Goal: Navigation & Orientation: Find specific page/section

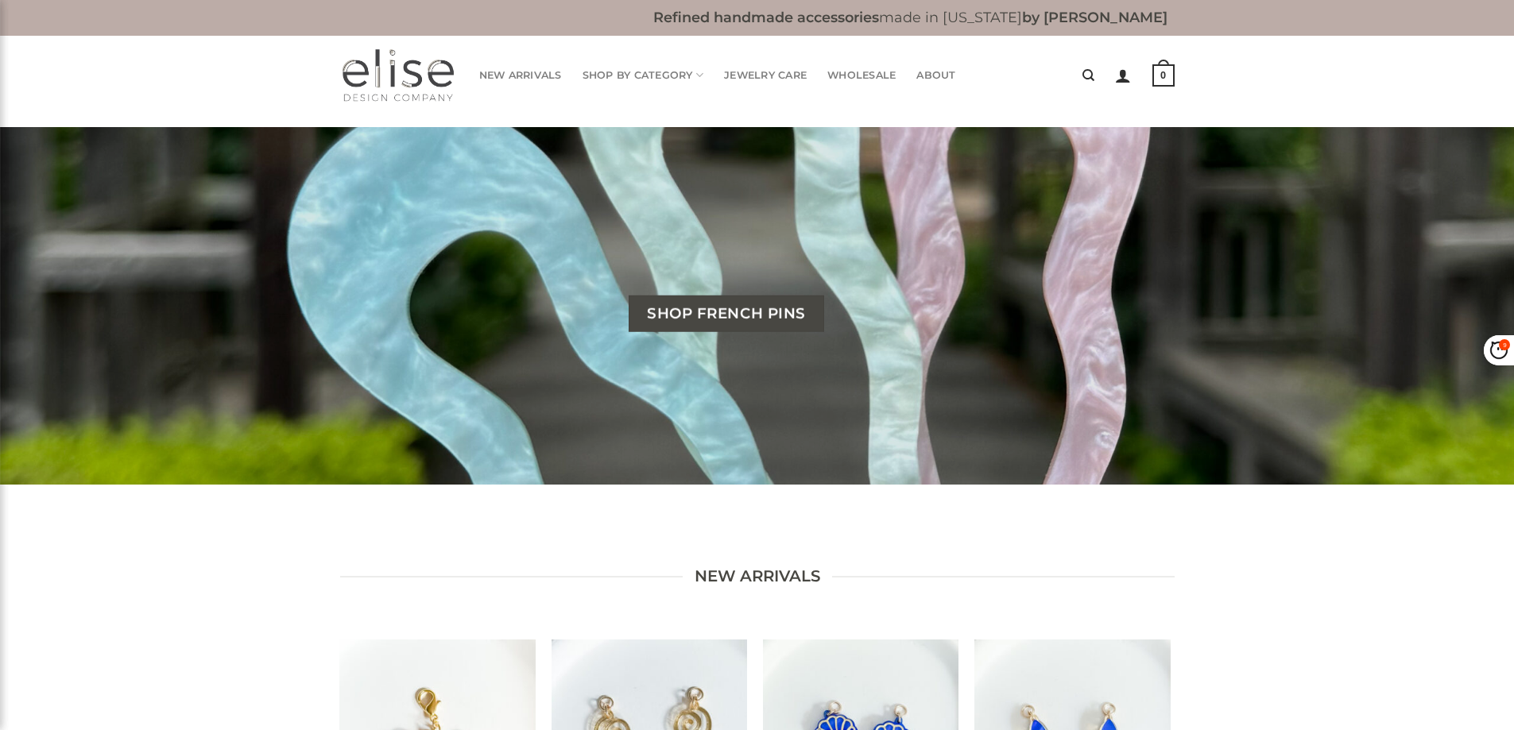
click at [160, 4] on div "Refined handmade accessories made in North Carolina by Christa Elise Refined ha…" at bounding box center [757, 18] width 1514 height 36
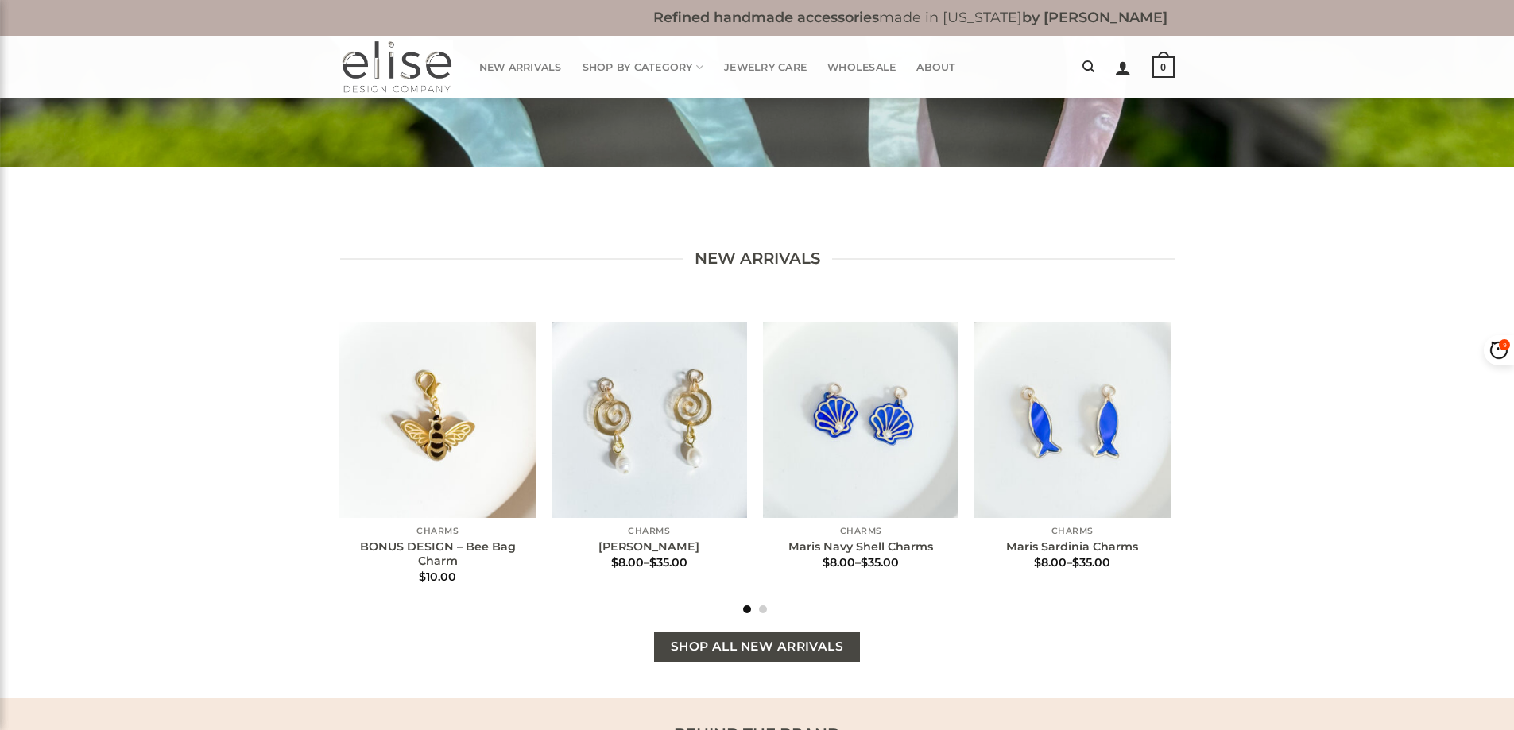
click at [761, 645] on span "Shop All New Arrivals" at bounding box center [757, 647] width 173 height 20
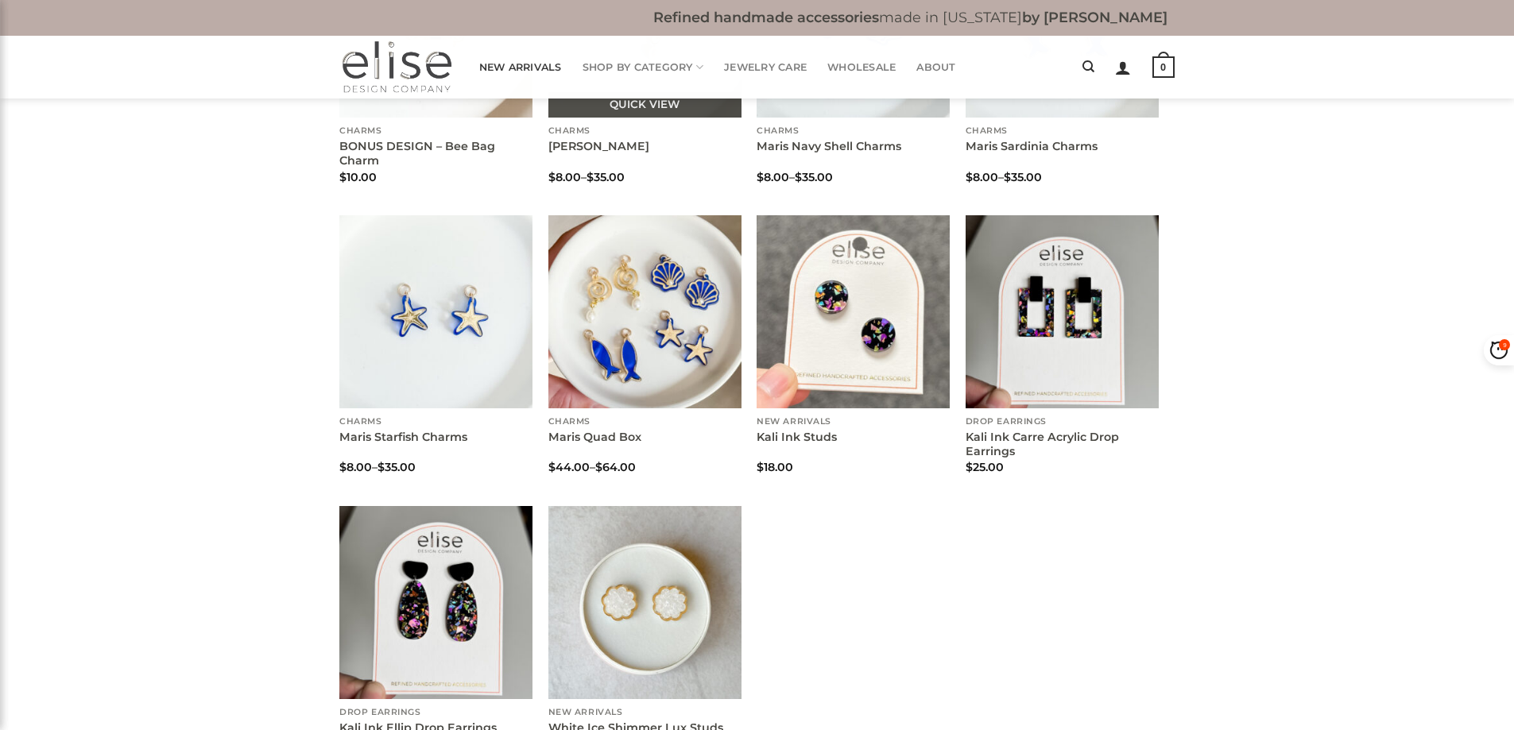
scroll to position [238, 0]
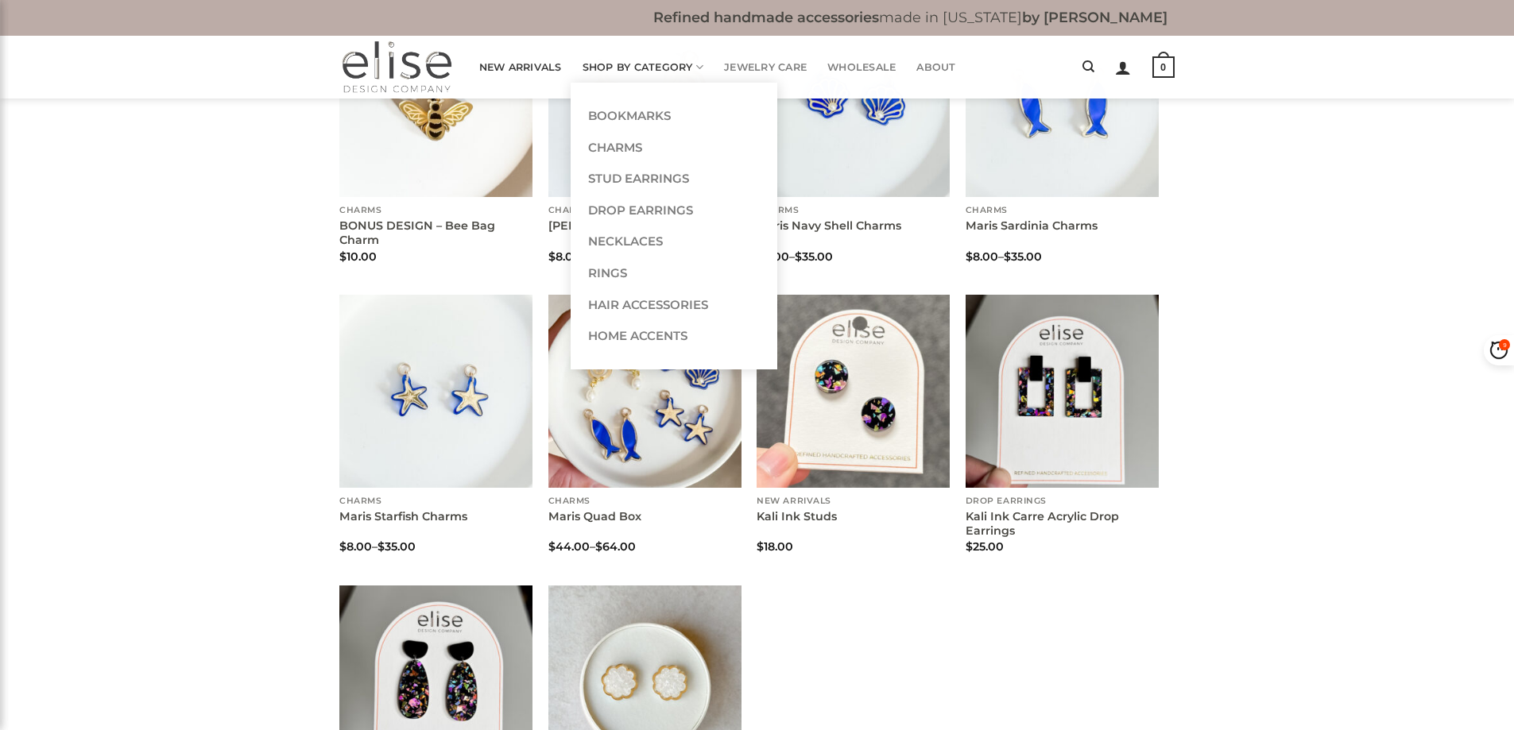
click at [657, 69] on link "Shop By Category" at bounding box center [644, 67] width 122 height 31
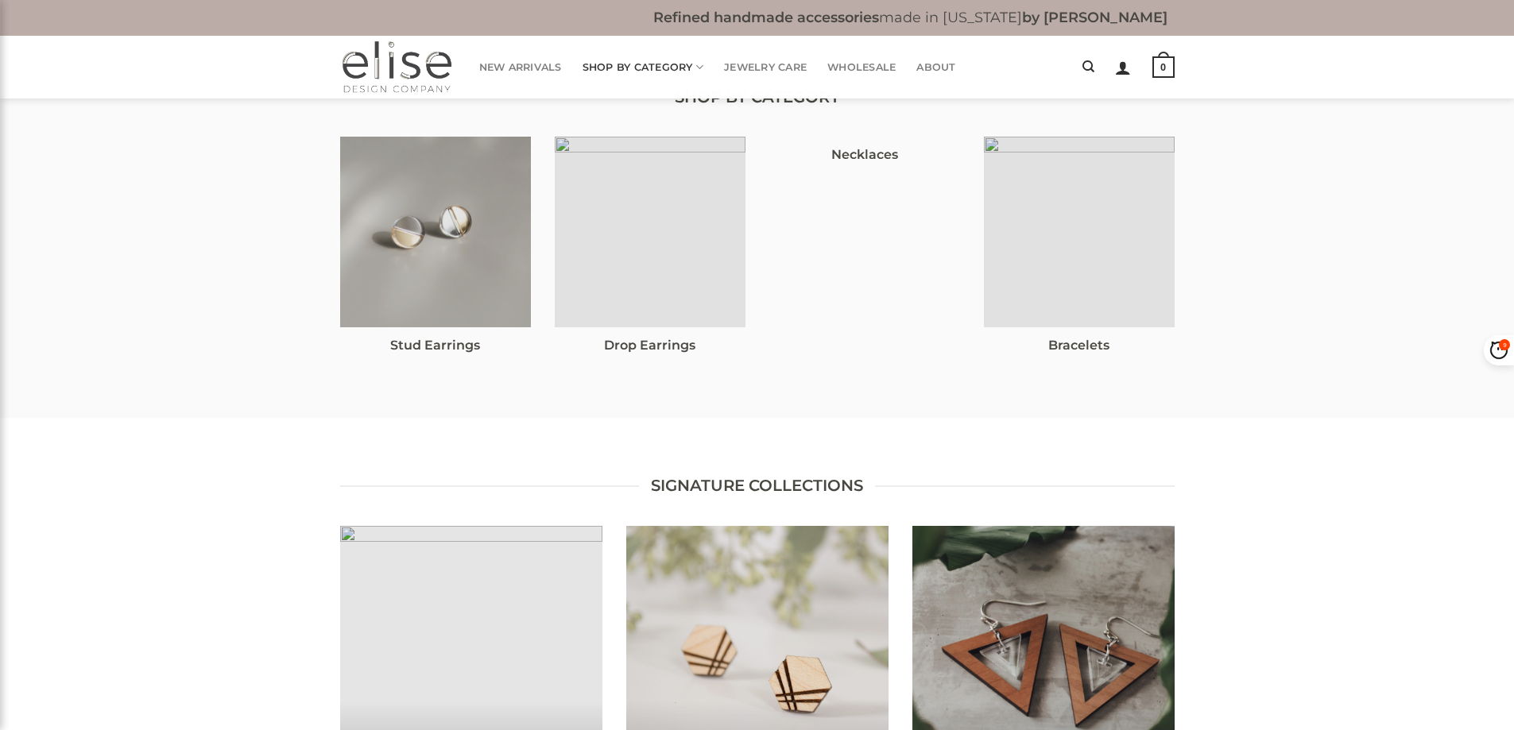
scroll to position [238, 0]
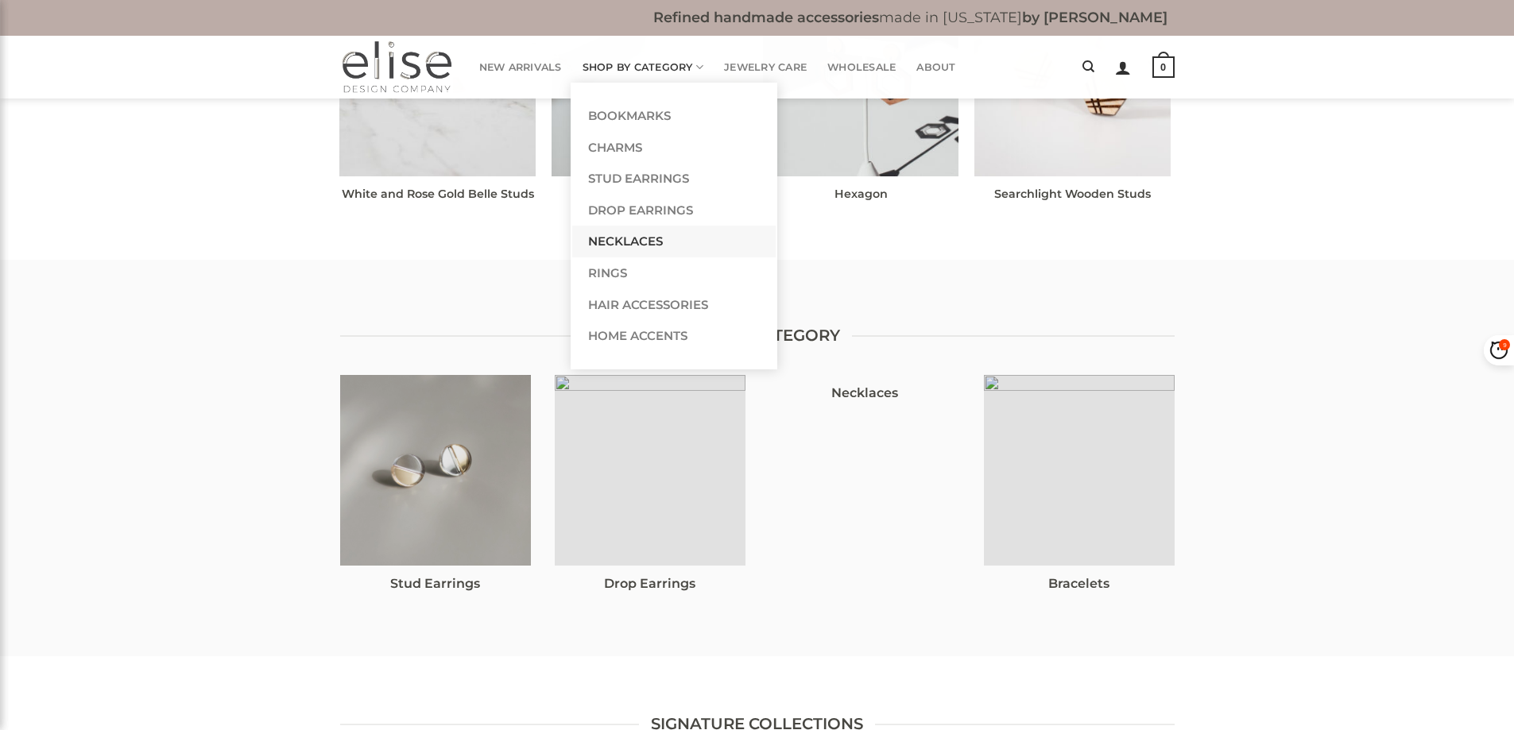
click at [664, 227] on link "Necklaces" at bounding box center [673, 242] width 203 height 32
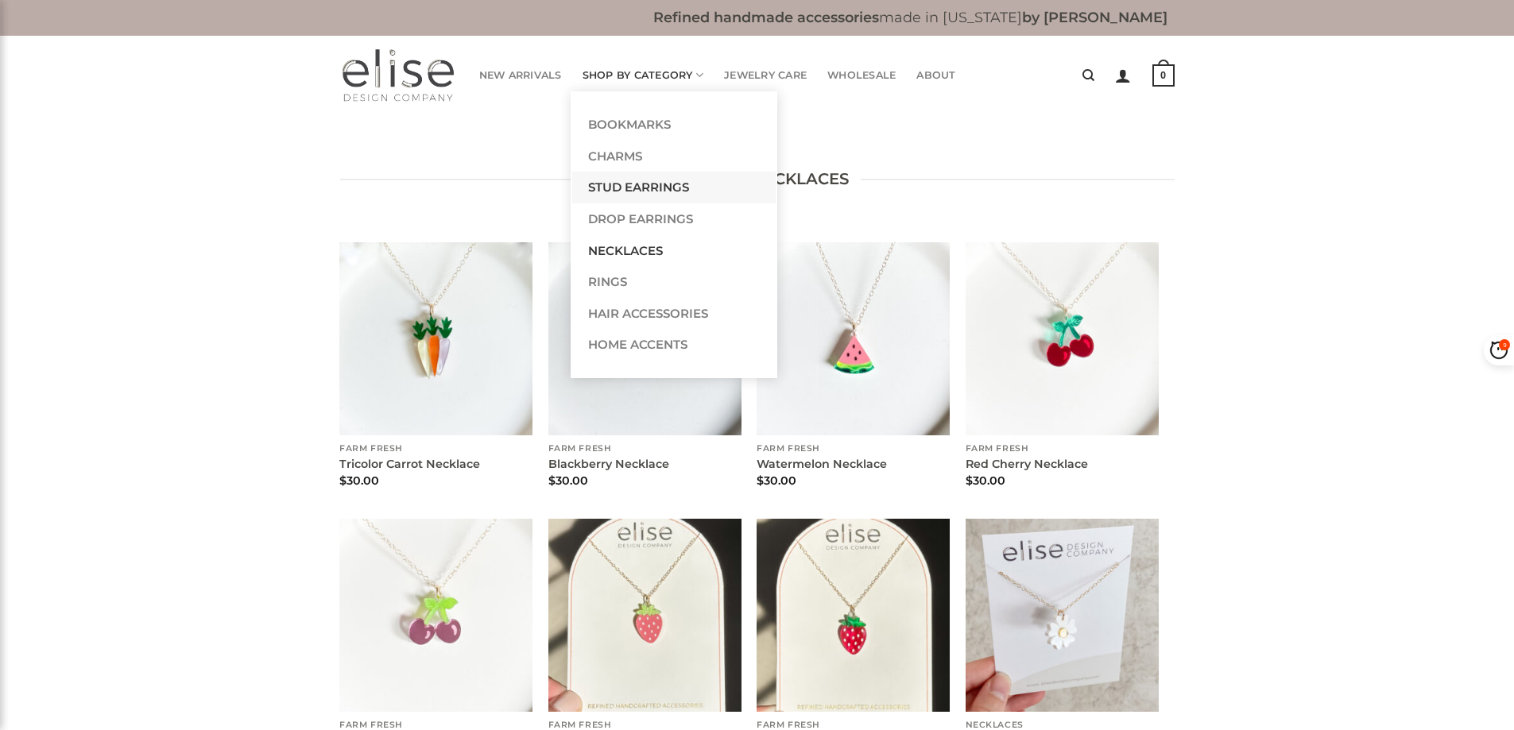
click at [639, 184] on link "Stud Earrings" at bounding box center [673, 188] width 203 height 32
